Goal: Check status: Check status

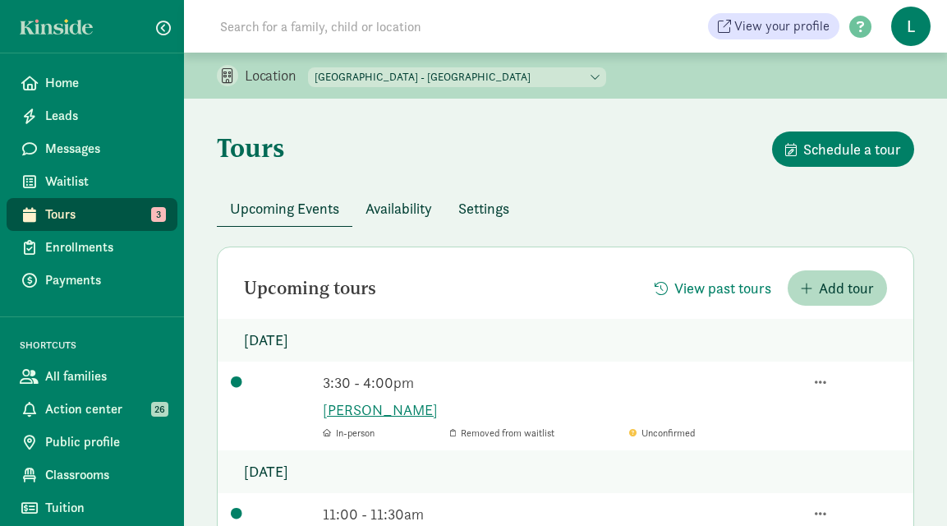
scroll to position [109, 0]
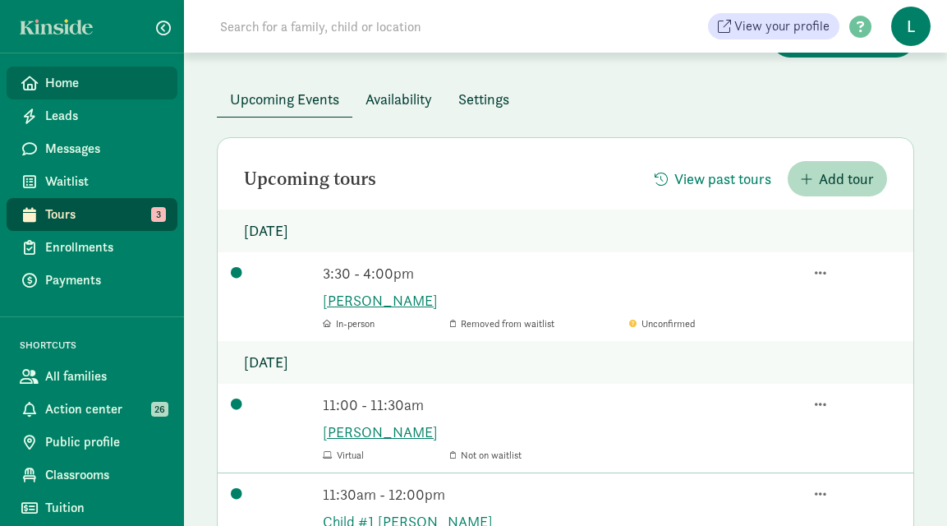
click at [108, 84] on span "Home" at bounding box center [104, 83] width 119 height 20
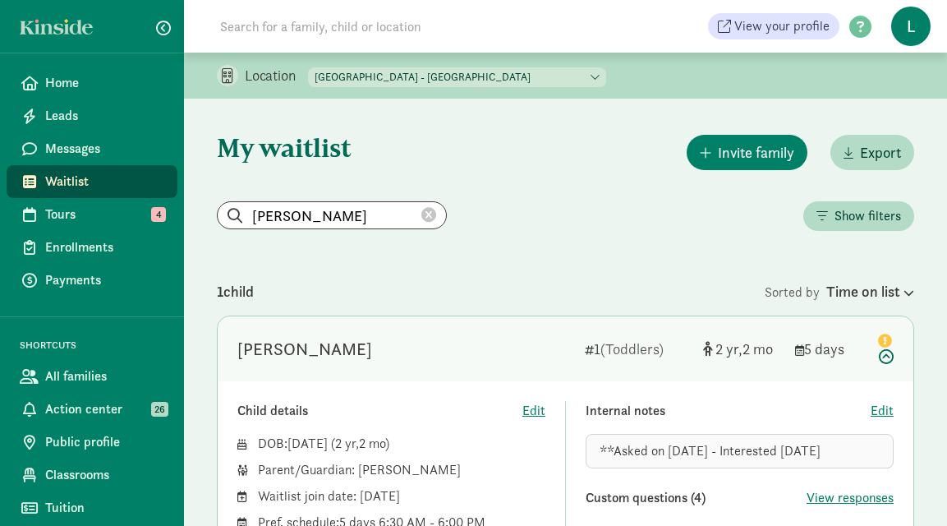
scroll to position [154, 0]
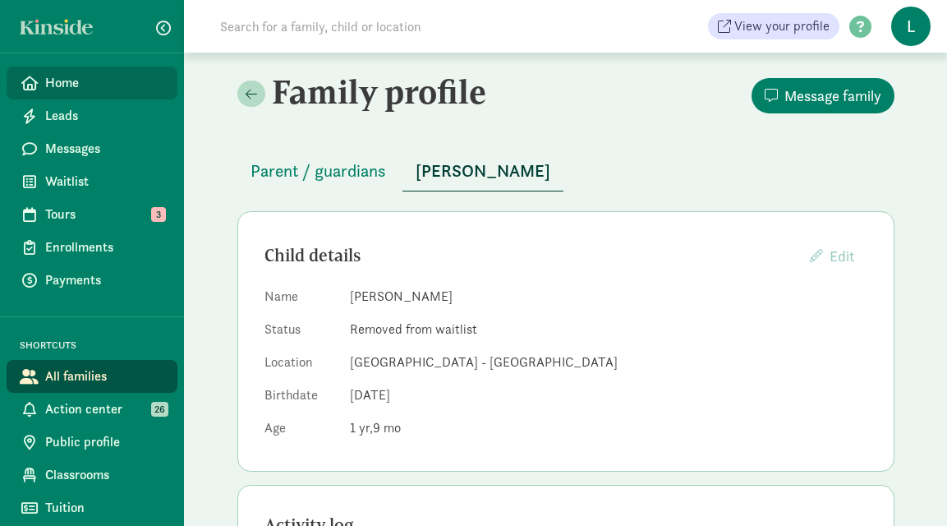
click at [60, 85] on span "Home" at bounding box center [104, 83] width 119 height 20
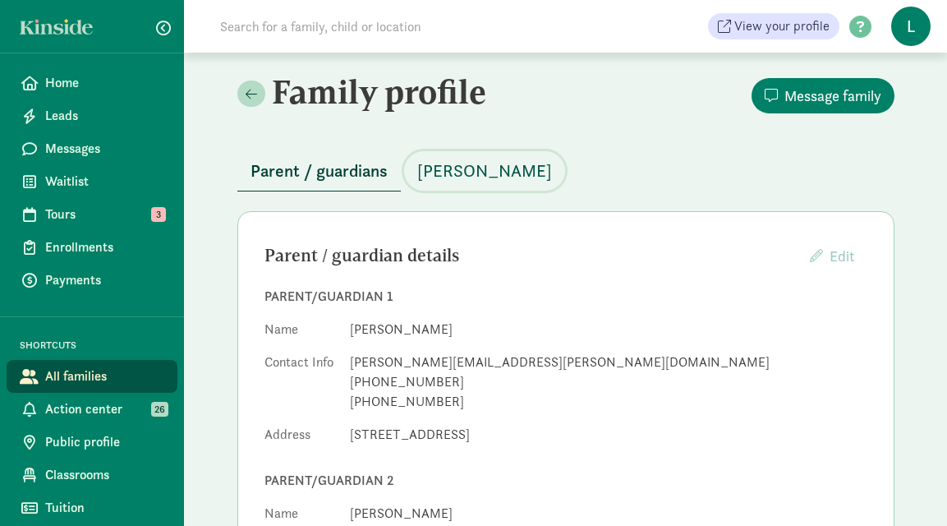
click at [459, 172] on span "[PERSON_NAME]" at bounding box center [484, 171] width 135 height 26
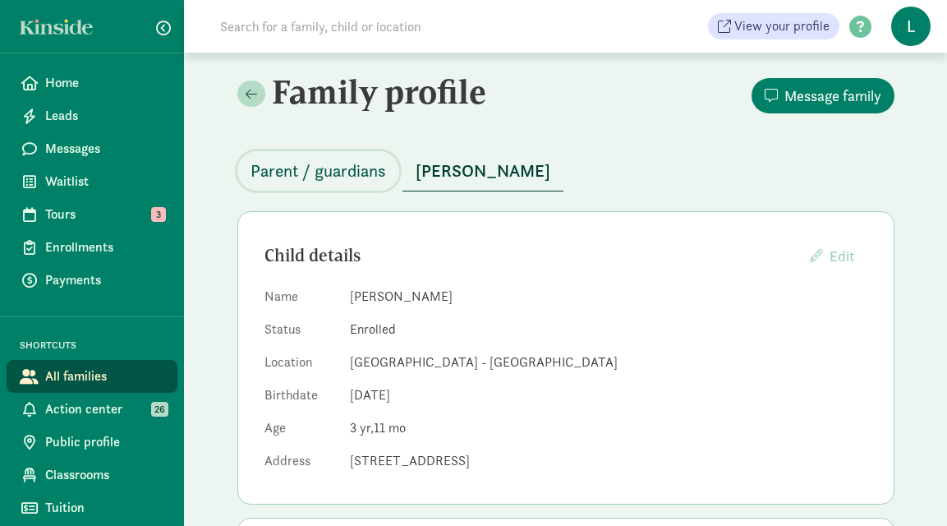
click at [338, 156] on button "Parent / guardians" at bounding box center [318, 170] width 162 height 39
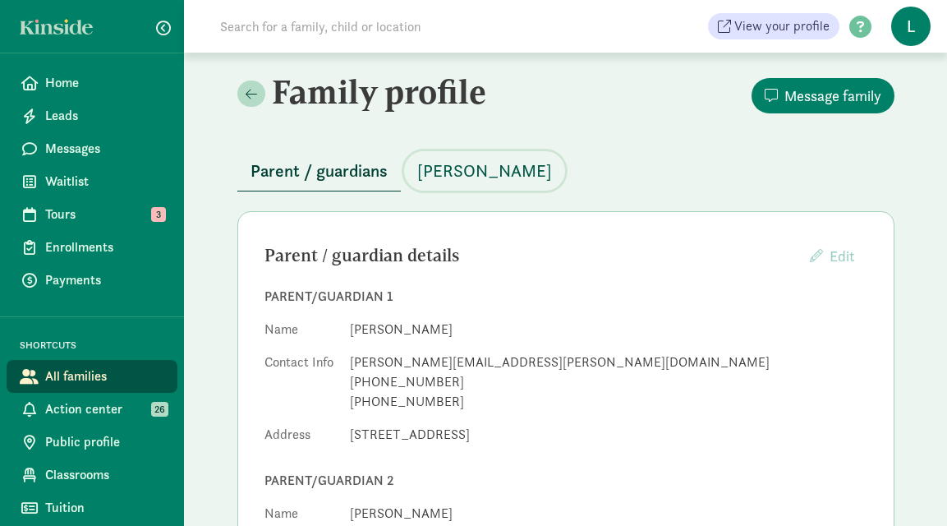
click at [470, 166] on span "[PERSON_NAME]" at bounding box center [484, 171] width 135 height 26
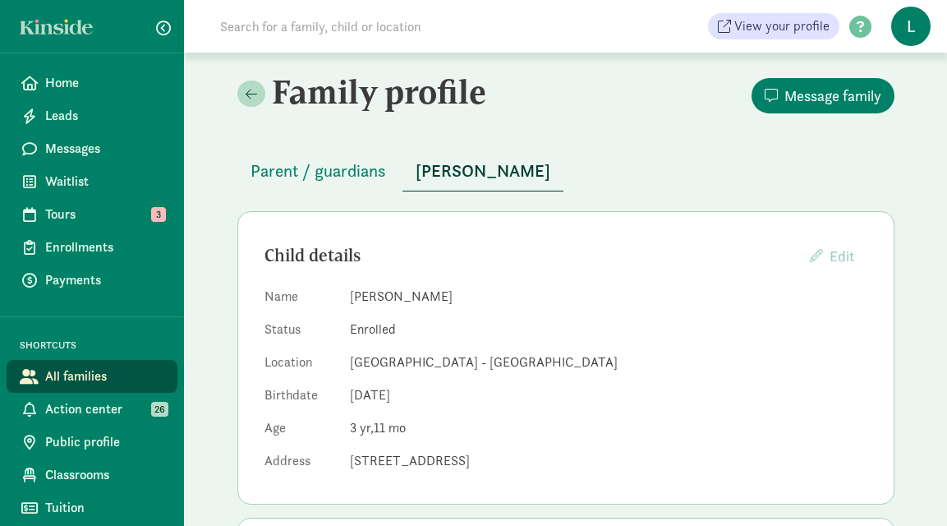
click at [300, 25] on input at bounding box center [440, 26] width 461 height 33
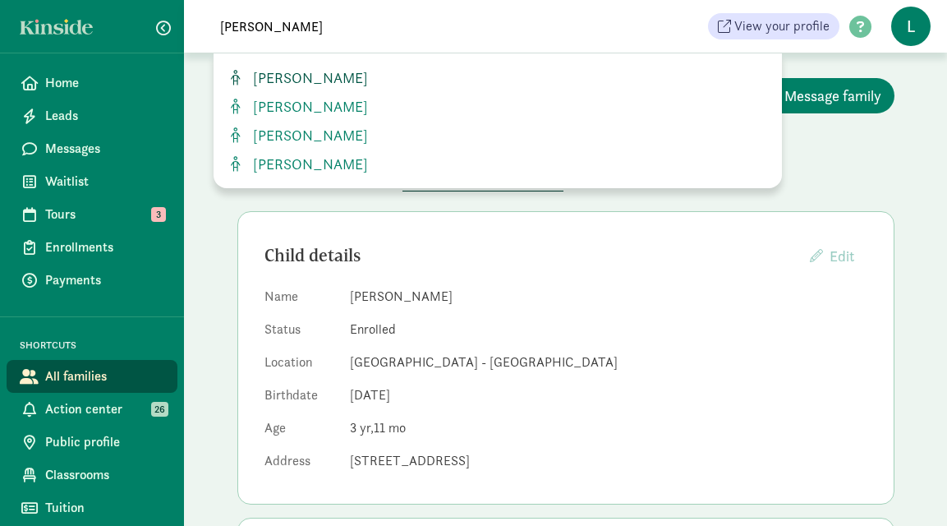
type input "benicio"
click at [306, 76] on span "Benicio Chahud" at bounding box center [307, 77] width 122 height 19
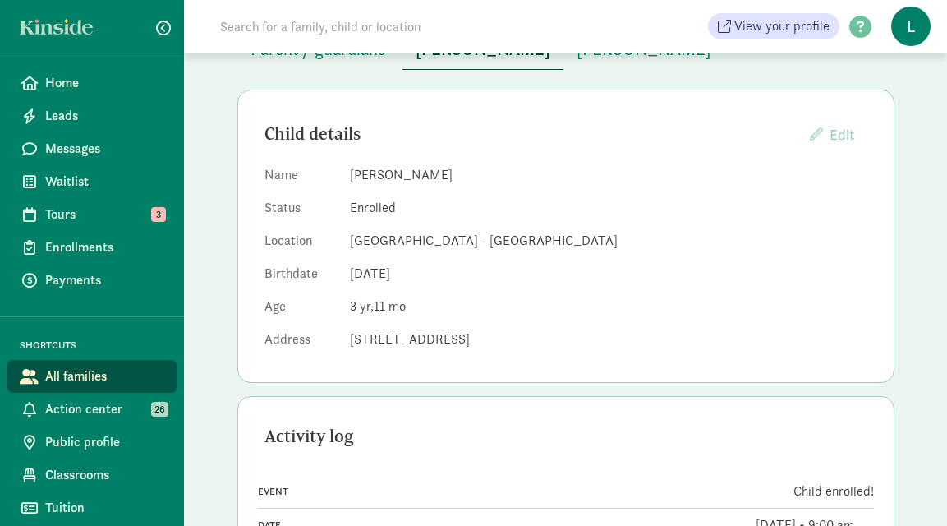
scroll to position [10, 0]
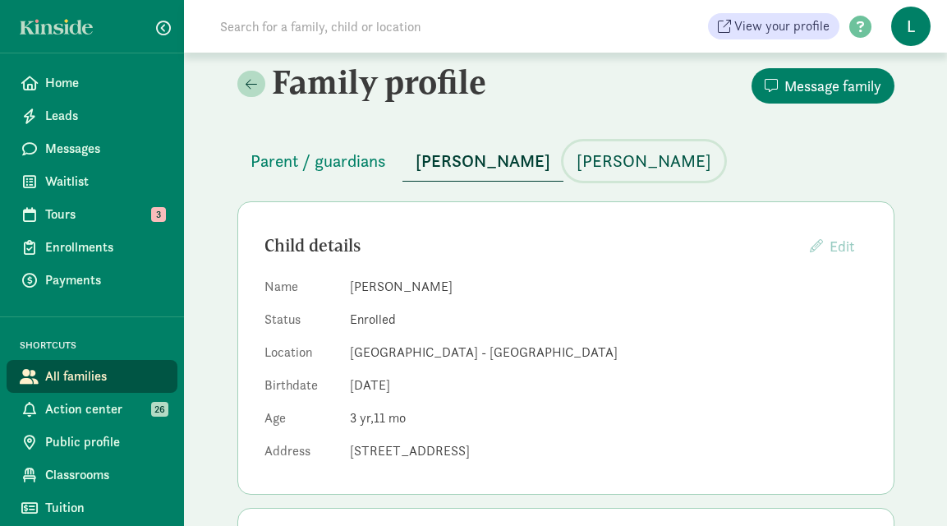
click at [587, 164] on span "[PERSON_NAME]" at bounding box center [644, 161] width 135 height 26
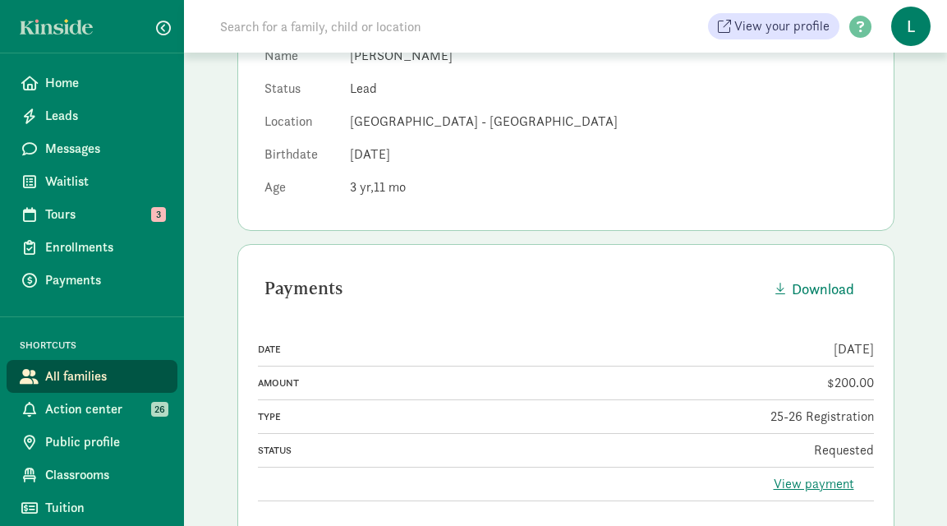
scroll to position [315, 0]
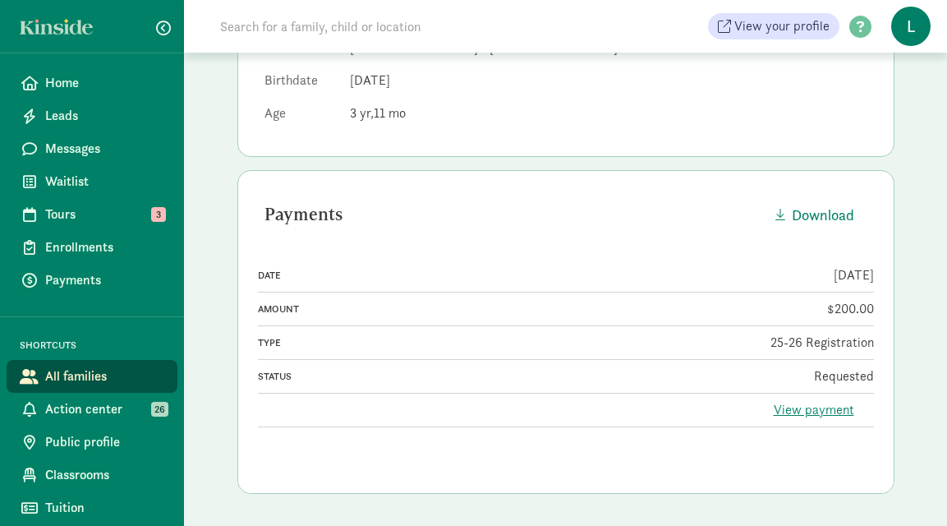
click at [805, 406] on link "View payment" at bounding box center [814, 409] width 81 height 17
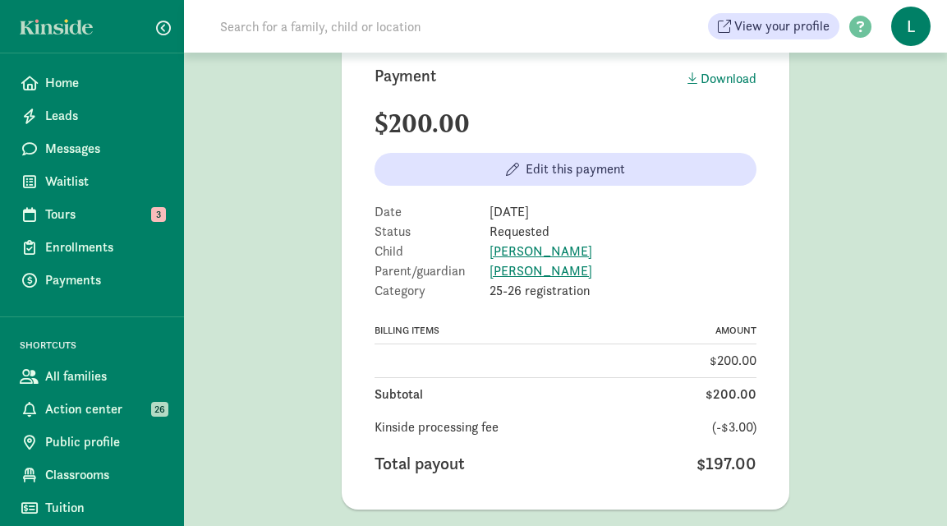
scroll to position [88, 0]
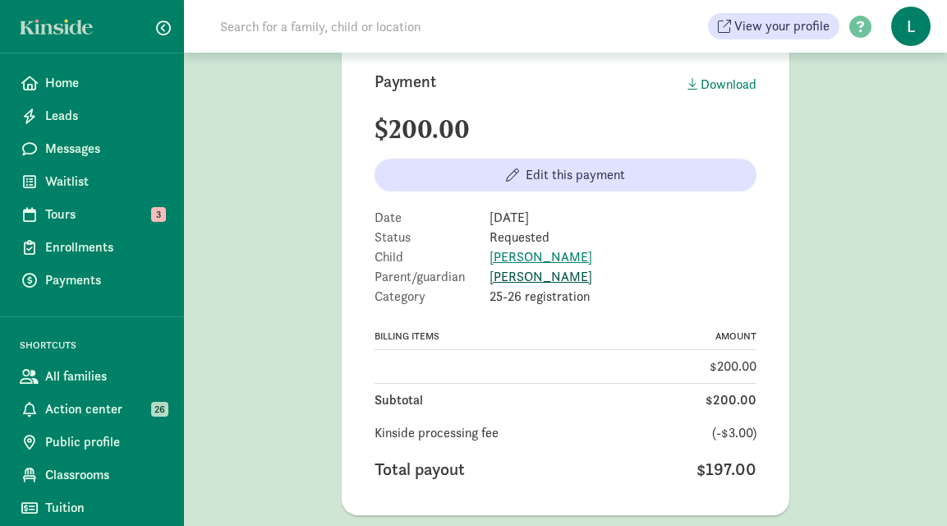
click at [517, 279] on link "[PERSON_NAME]" at bounding box center [541, 276] width 103 height 17
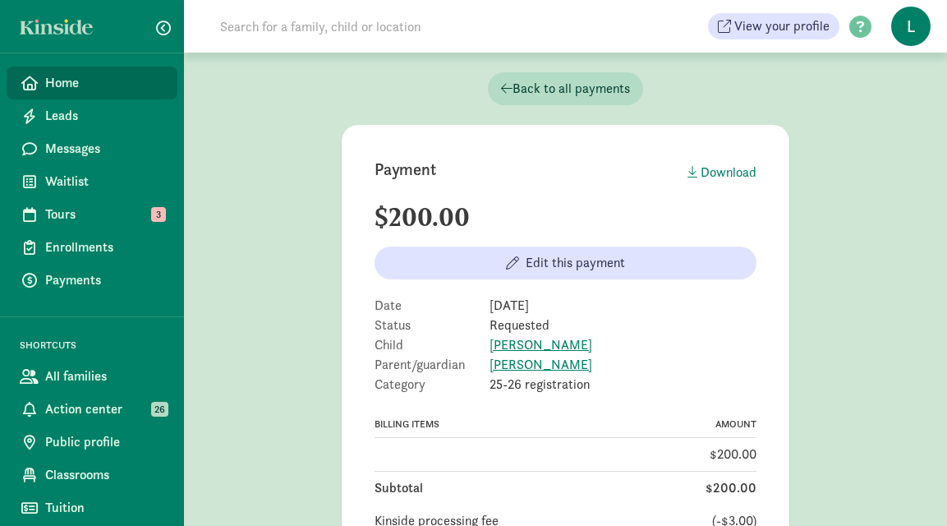
click at [93, 79] on span "Home" at bounding box center [104, 83] width 119 height 20
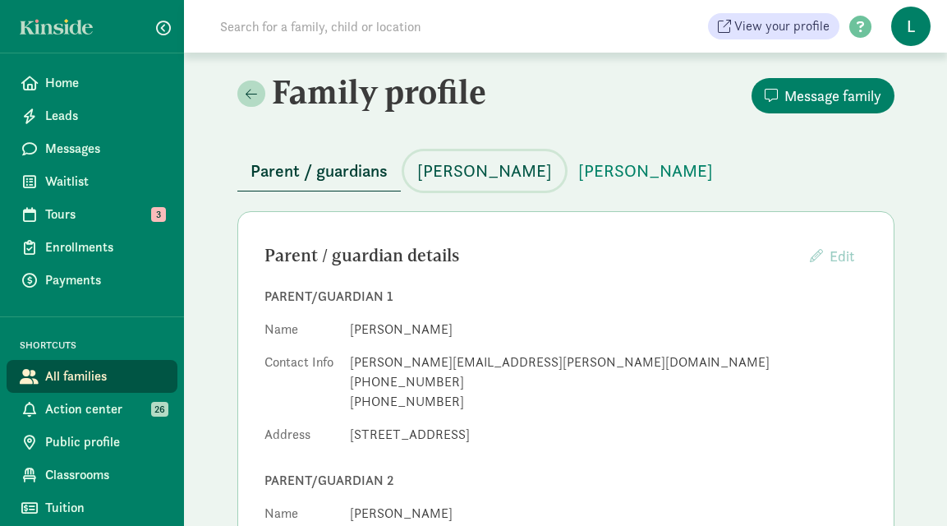
click at [477, 180] on span "[PERSON_NAME]" at bounding box center [484, 171] width 135 height 26
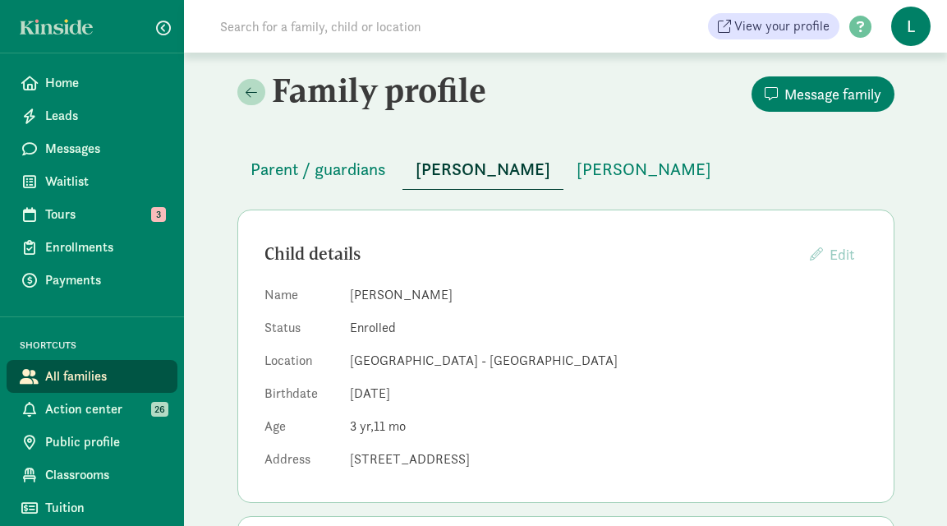
scroll to position [1, 0]
click at [601, 175] on span "[PERSON_NAME]" at bounding box center [644, 170] width 135 height 26
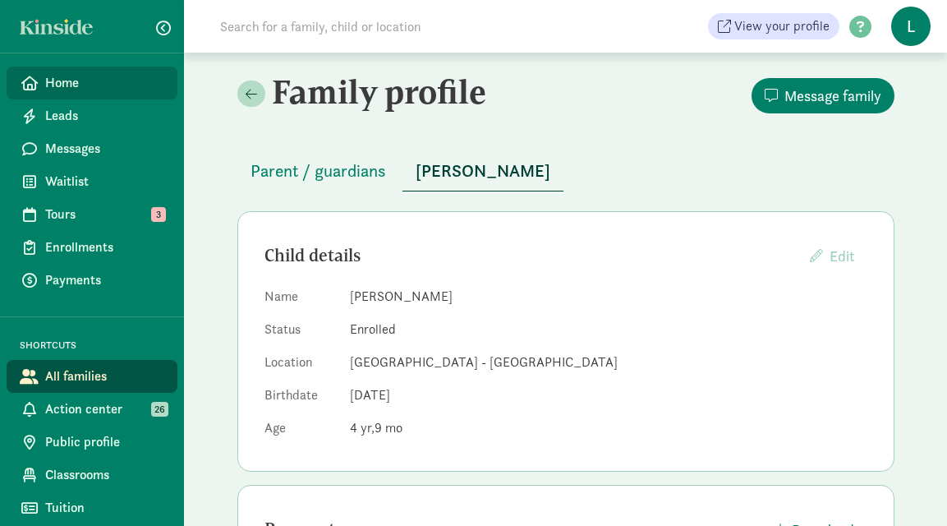
click at [99, 76] on span "Home" at bounding box center [104, 83] width 119 height 20
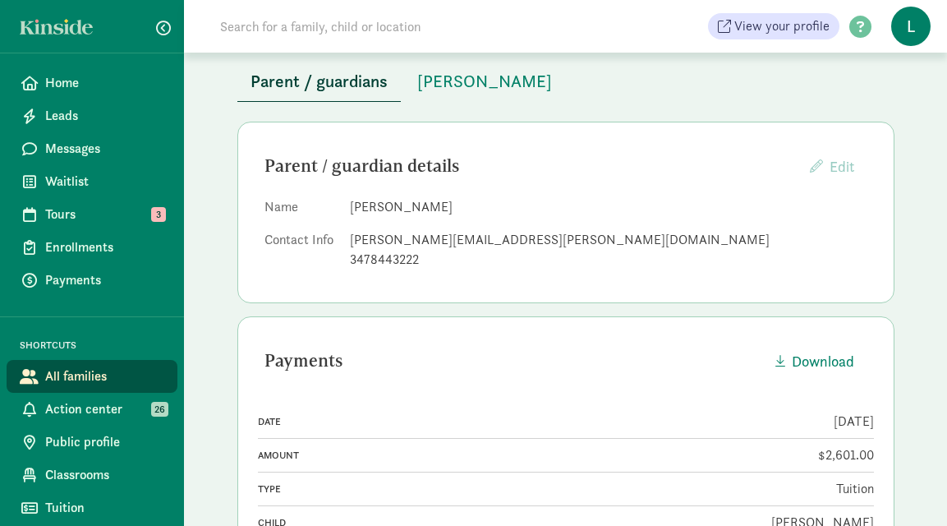
scroll to position [63, 0]
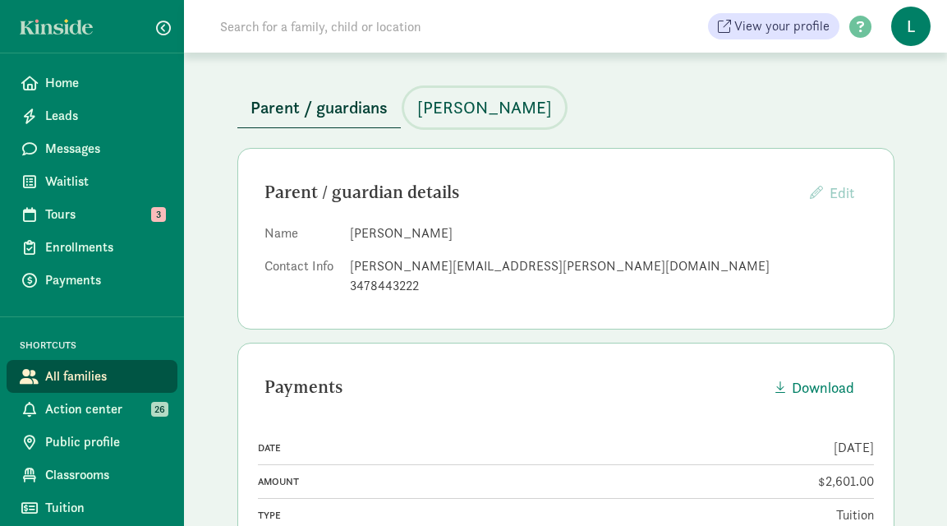
click at [453, 107] on span "[PERSON_NAME]" at bounding box center [484, 107] width 135 height 26
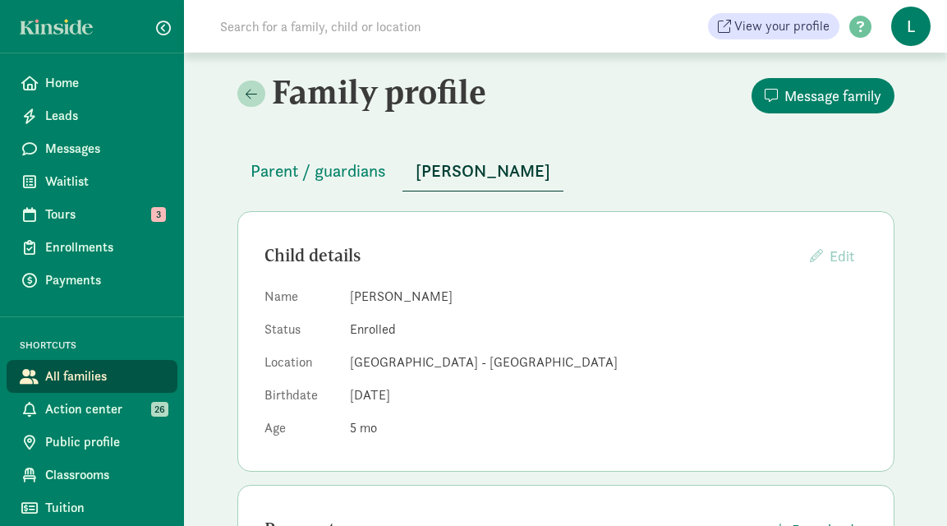
click at [297, 34] on input at bounding box center [440, 26] width 461 height 33
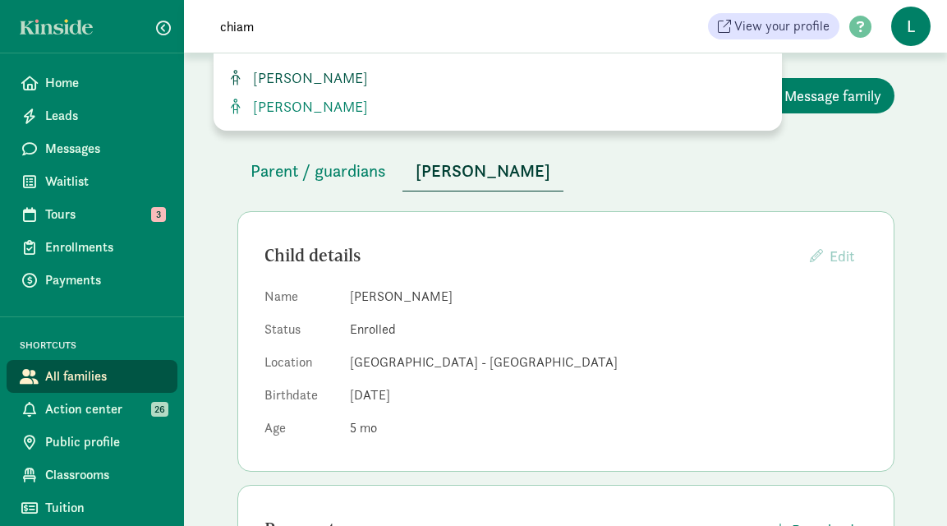
type input "chiam"
click at [313, 79] on span "[PERSON_NAME]" at bounding box center [307, 77] width 122 height 19
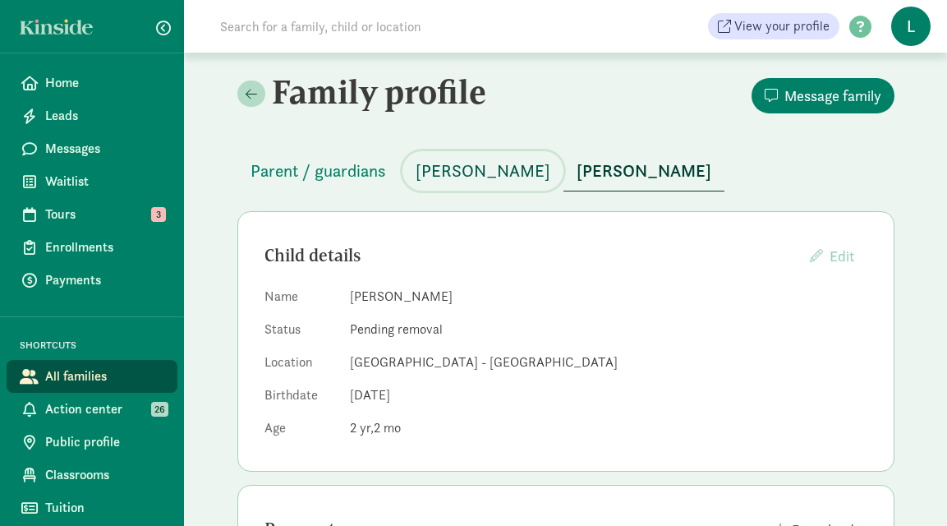
click at [451, 181] on span "[PERSON_NAME]" at bounding box center [483, 171] width 135 height 26
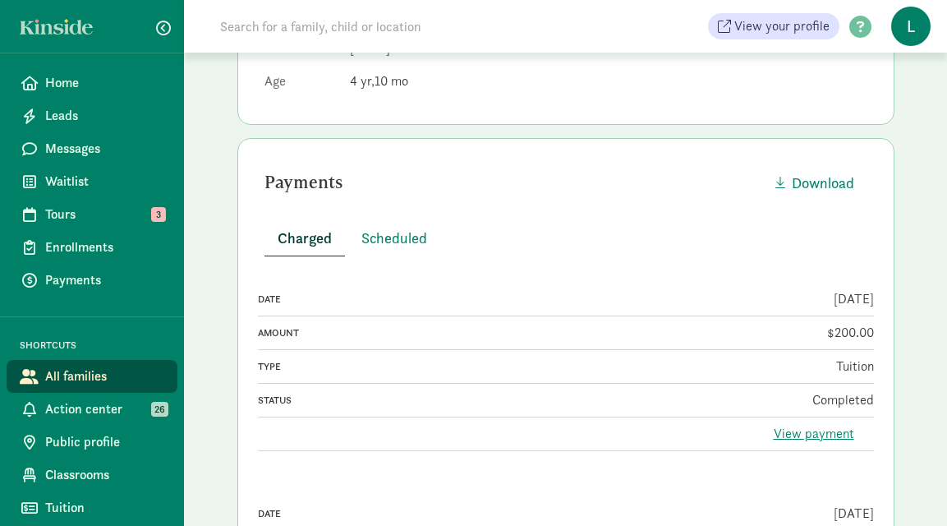
scroll to position [403, 0]
